Goal: Navigation & Orientation: Find specific page/section

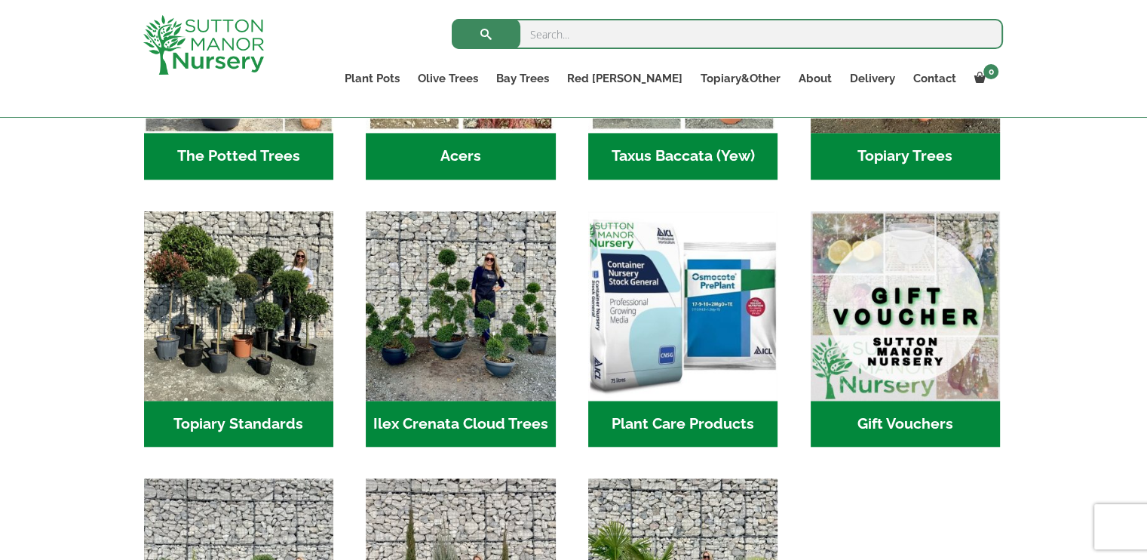
scroll to position [1240, 0]
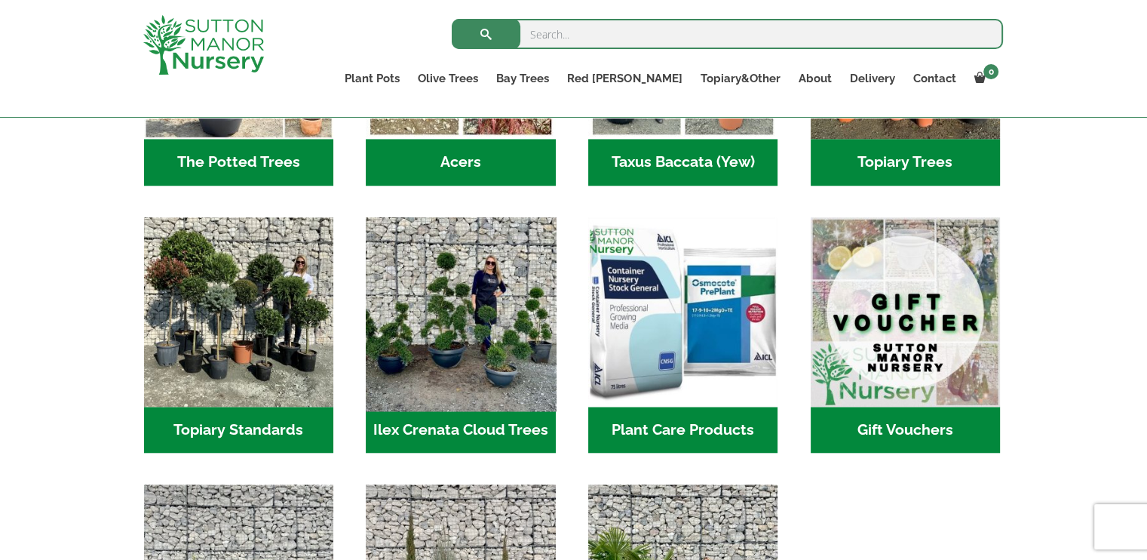
click at [446, 286] on img "Visit product category Ilex Crenata Cloud Trees" at bounding box center [460, 311] width 199 height 199
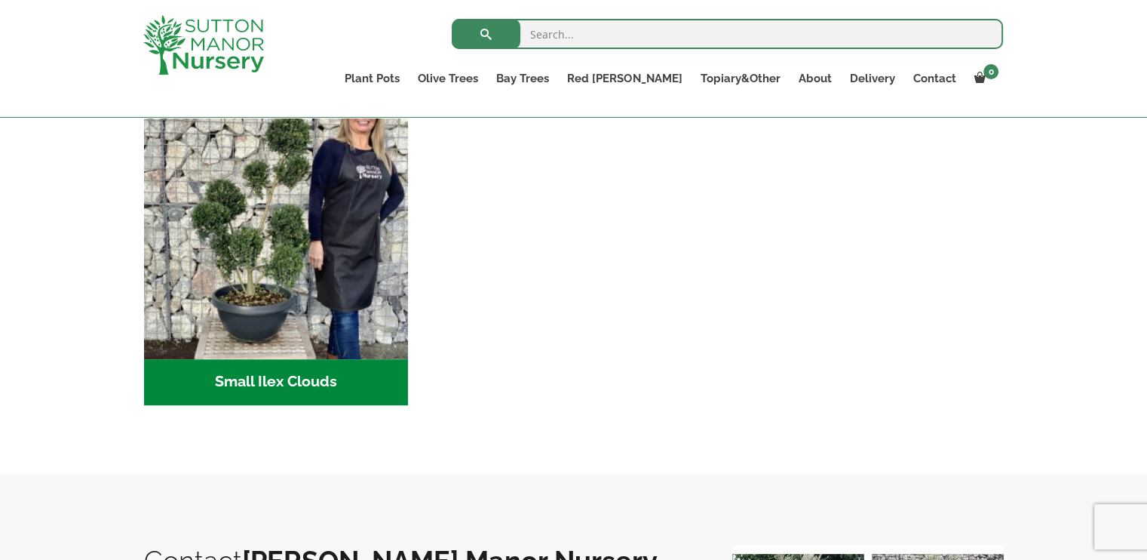
scroll to position [562, 0]
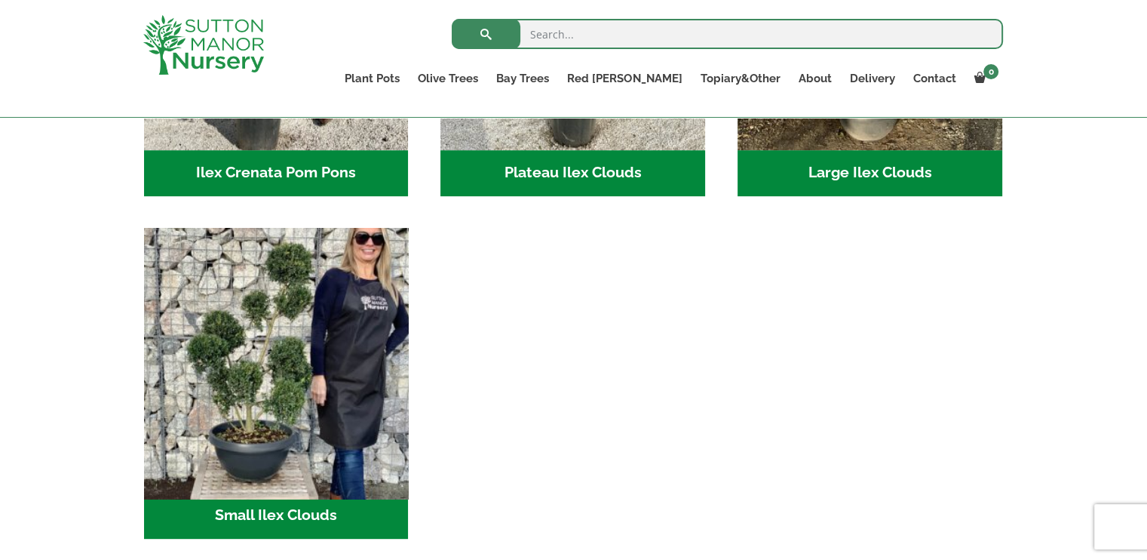
click at [280, 483] on img "Visit product category Small Ilex Clouds" at bounding box center [276, 360] width 278 height 278
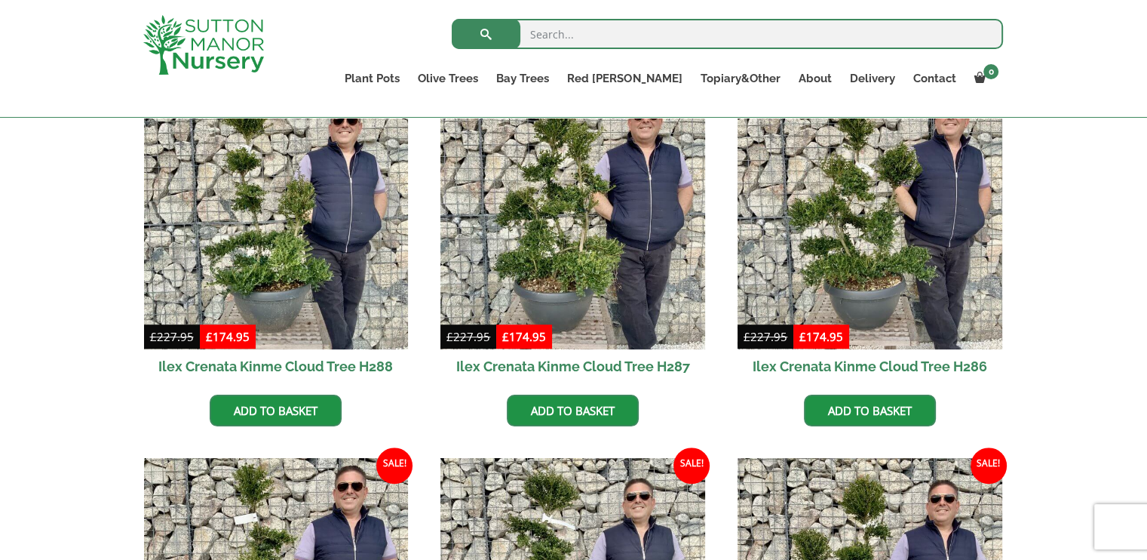
scroll to position [1776, 0]
